Goal: Find specific page/section: Find specific page/section

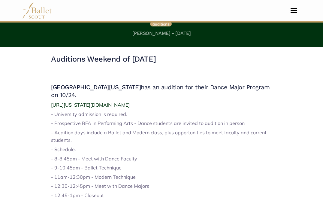
scroll to position [17, 0]
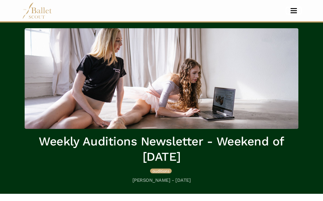
click at [299, 13] on button "Toggle navigation" at bounding box center [293, 11] width 14 height 6
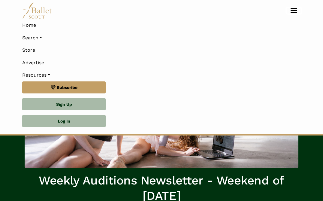
scroll to position [130, 0]
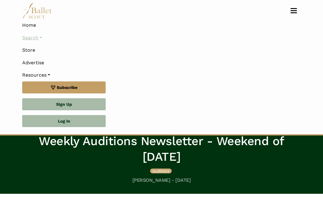
click at [38, 40] on link "Search" at bounding box center [161, 37] width 278 height 13
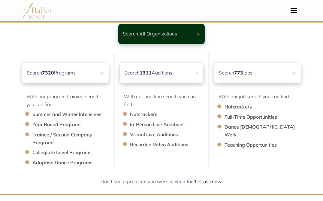
scroll to position [43, 0]
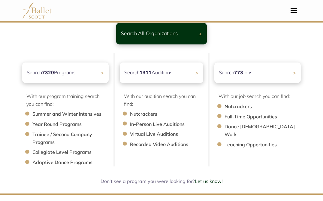
click at [167, 38] on div "Search All Organizations >" at bounding box center [161, 33] width 91 height 21
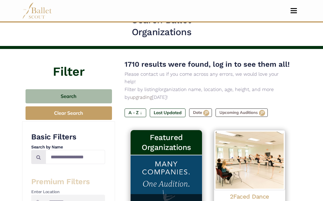
scroll to position [18, 0]
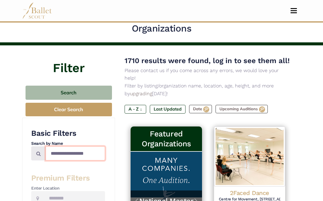
click at [89, 153] on input "Search by names..." at bounding box center [75, 153] width 59 height 14
type input "****"
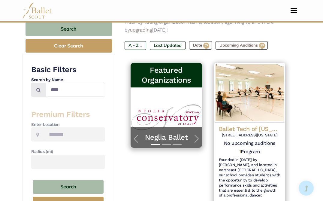
scroll to position [82, 0]
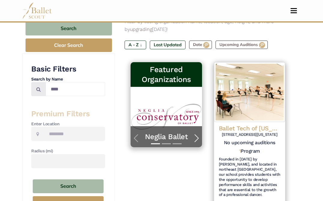
click at [193, 133] on span "button" at bounding box center [197, 138] width 10 height 10
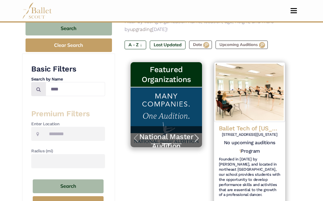
click at [193, 133] on span "button" at bounding box center [197, 138] width 10 height 10
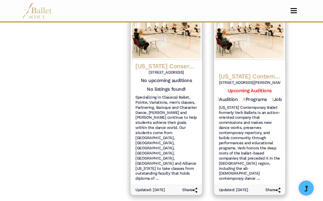
scroll to position [811, 0]
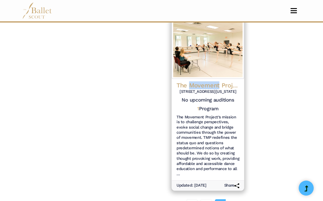
scroll to position [463, 0]
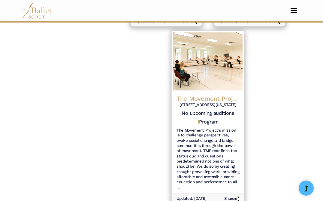
click at [227, 102] on h6 "21547 Lorain Road, Fairview Park, Ohio 44126" at bounding box center [207, 104] width 63 height 5
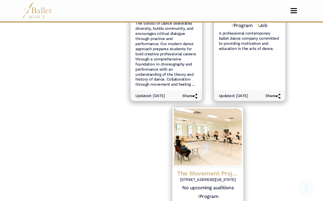
scroll to position [585, 0]
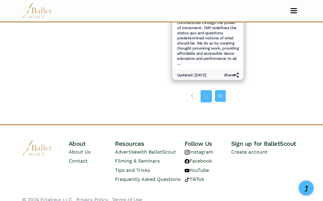
click at [208, 92] on link "01" at bounding box center [205, 96] width 11 height 12
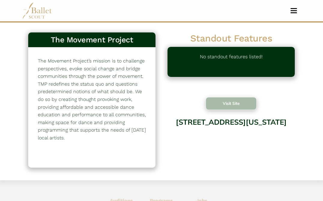
click at [226, 107] on button "Visit Site" at bounding box center [230, 103] width 51 height 13
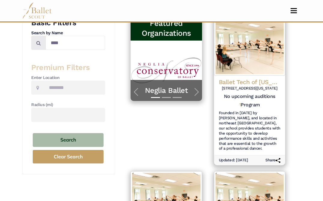
scroll to position [135, 0]
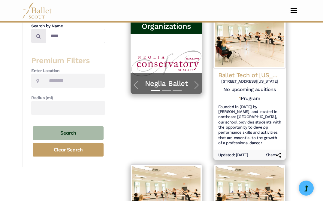
click at [259, 71] on h4 "Ballet Tech of Ohio" at bounding box center [249, 75] width 63 height 8
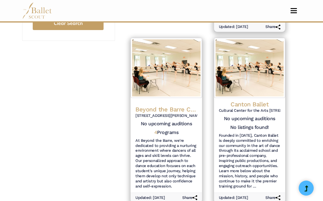
scroll to position [264, 0]
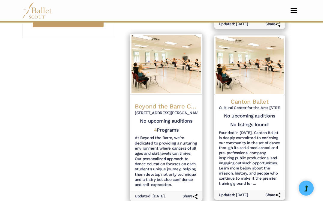
click at [157, 102] on h4 "Beyond the Barre Cincinnati" at bounding box center [166, 106] width 63 height 8
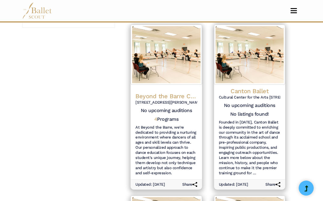
scroll to position [279, 0]
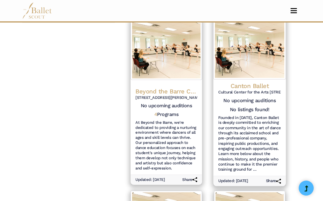
click at [263, 82] on h4 "Canton Ballet" at bounding box center [249, 86] width 63 height 8
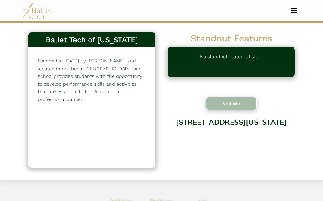
click at [226, 108] on button "Visit Site" at bounding box center [230, 103] width 51 height 13
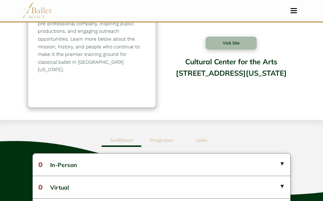
scroll to position [49, 0]
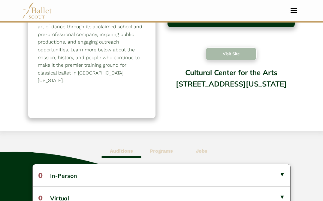
click at [217, 59] on button "Visit Site" at bounding box center [230, 53] width 51 height 13
